Goal: Find specific page/section: Find specific page/section

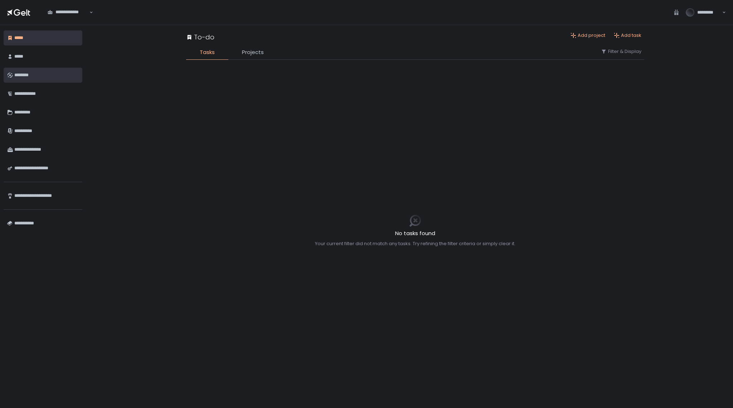
click at [24, 74] on div "********" at bounding box center [46, 75] width 64 height 12
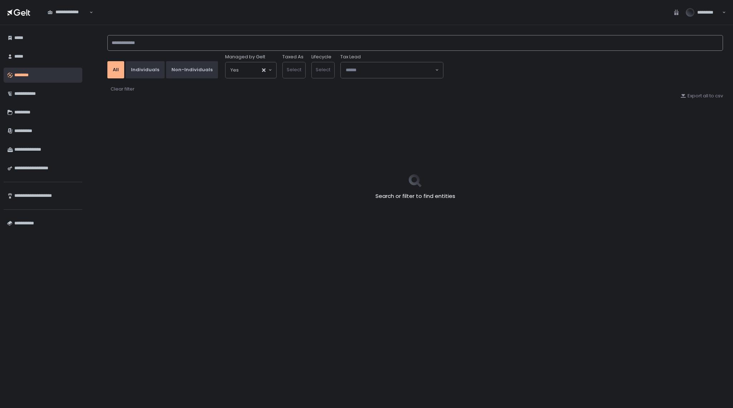
click at [147, 40] on input at bounding box center [415, 43] width 616 height 16
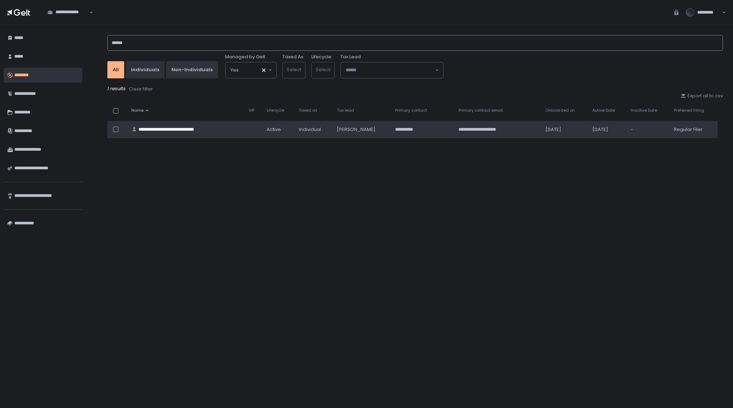
type input "******"
click at [162, 126] on div "**********" at bounding box center [175, 129] width 72 height 6
